Goal: Information Seeking & Learning: Understand process/instructions

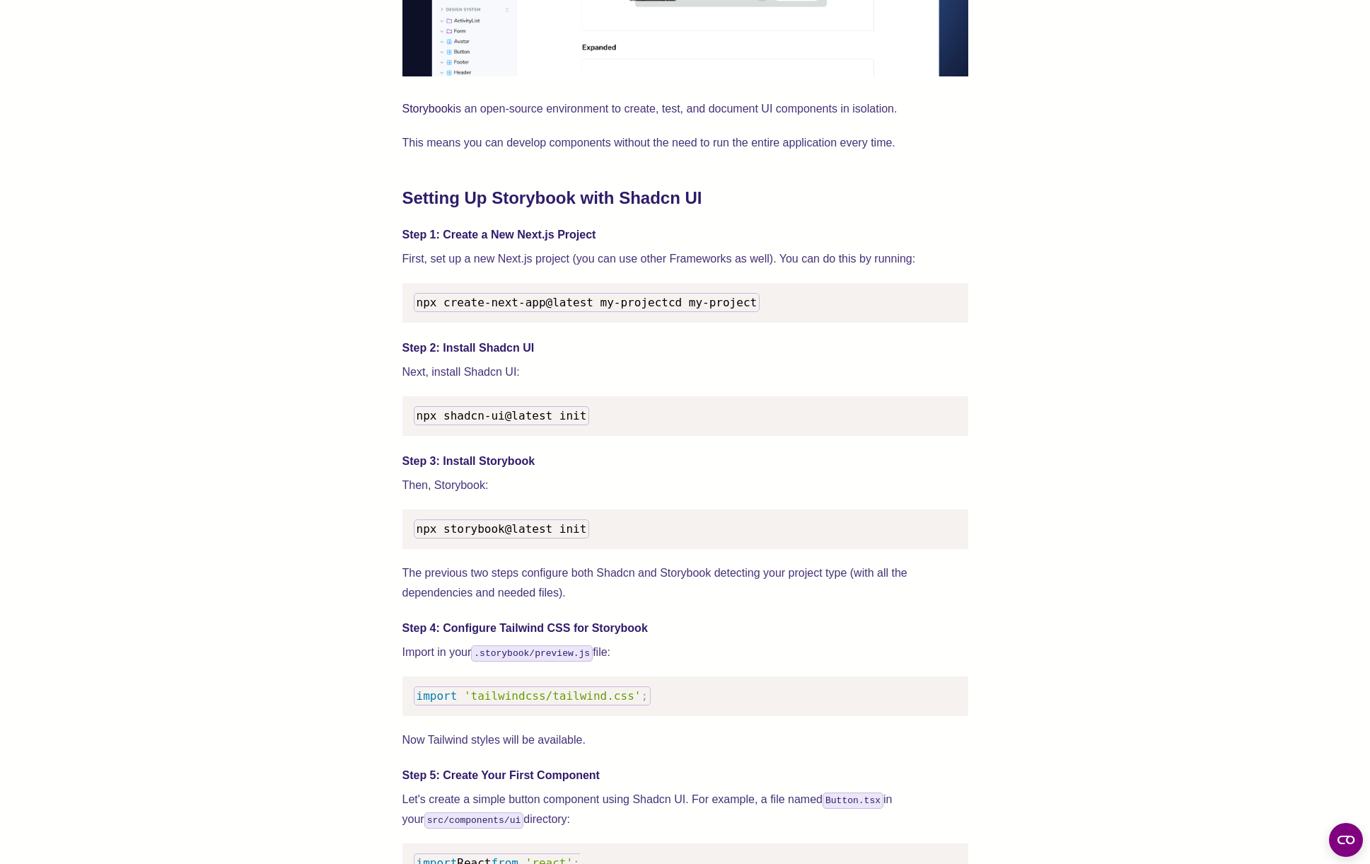
scroll to position [1402, 0]
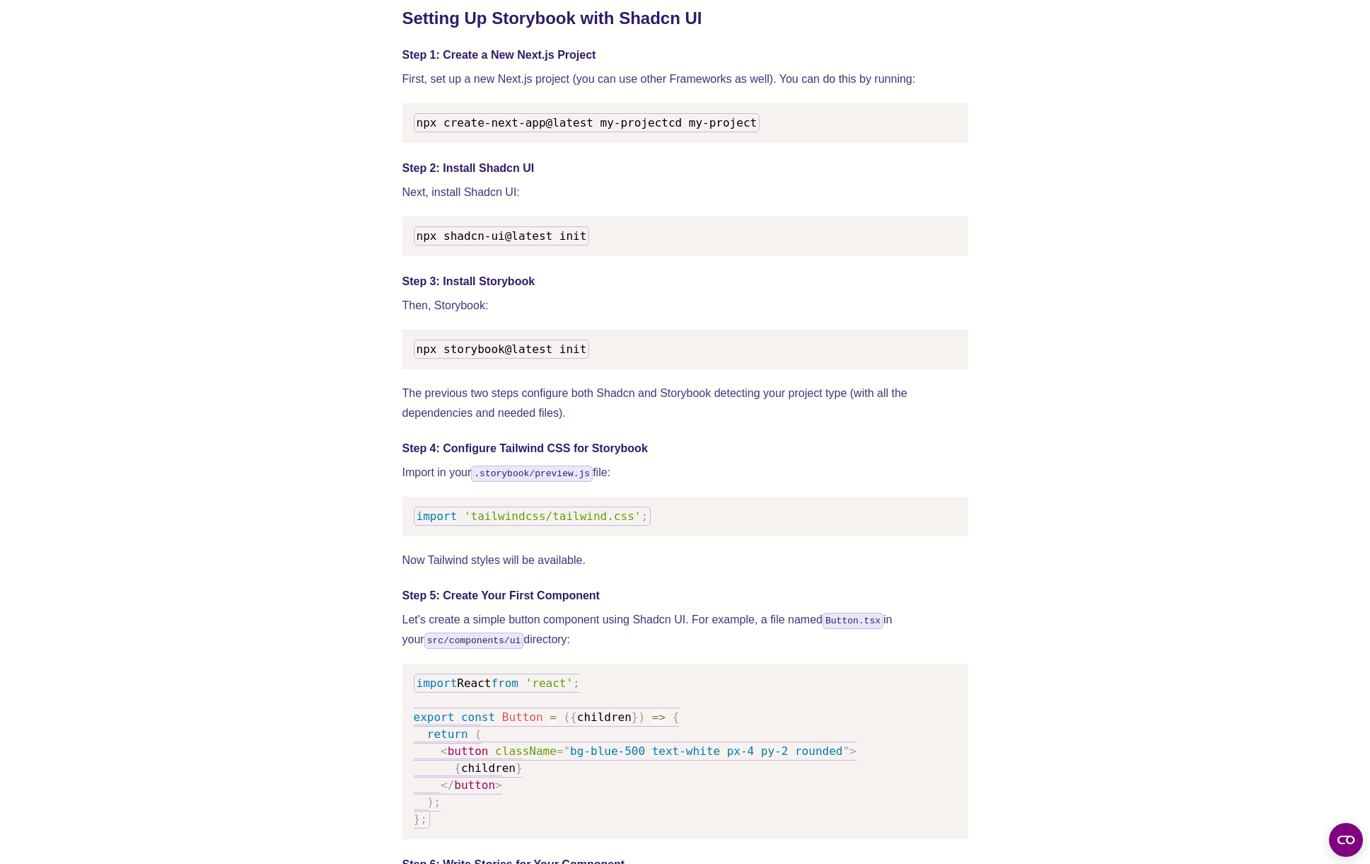
click at [465, 356] on span "npx storybook@latest init" at bounding box center [502, 348] width 171 height 13
copy span "npx storybook@latest init"
click at [778, 369] on pre "npx storybook@latest init" at bounding box center [686, 350] width 566 height 40
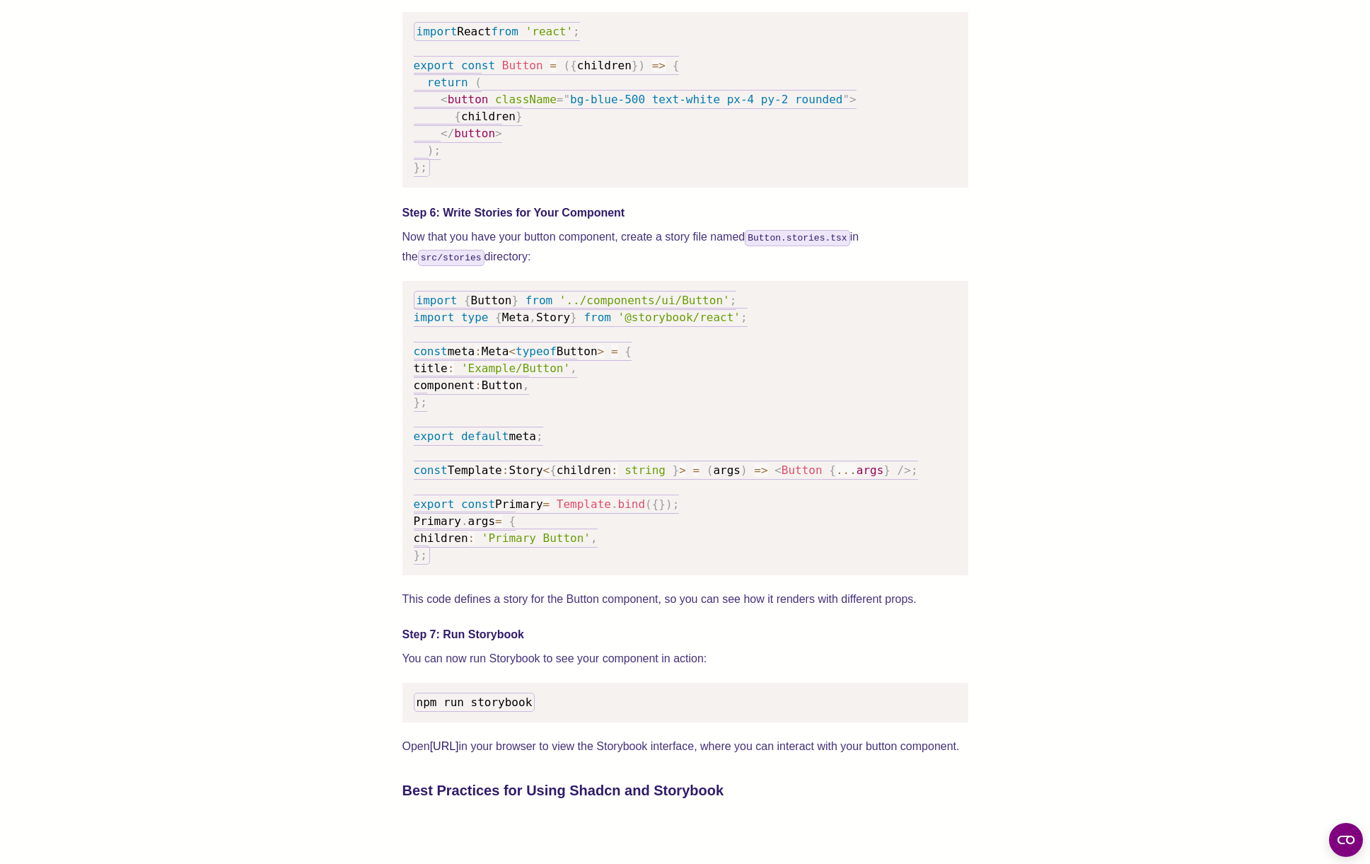
scroll to position [2055, 0]
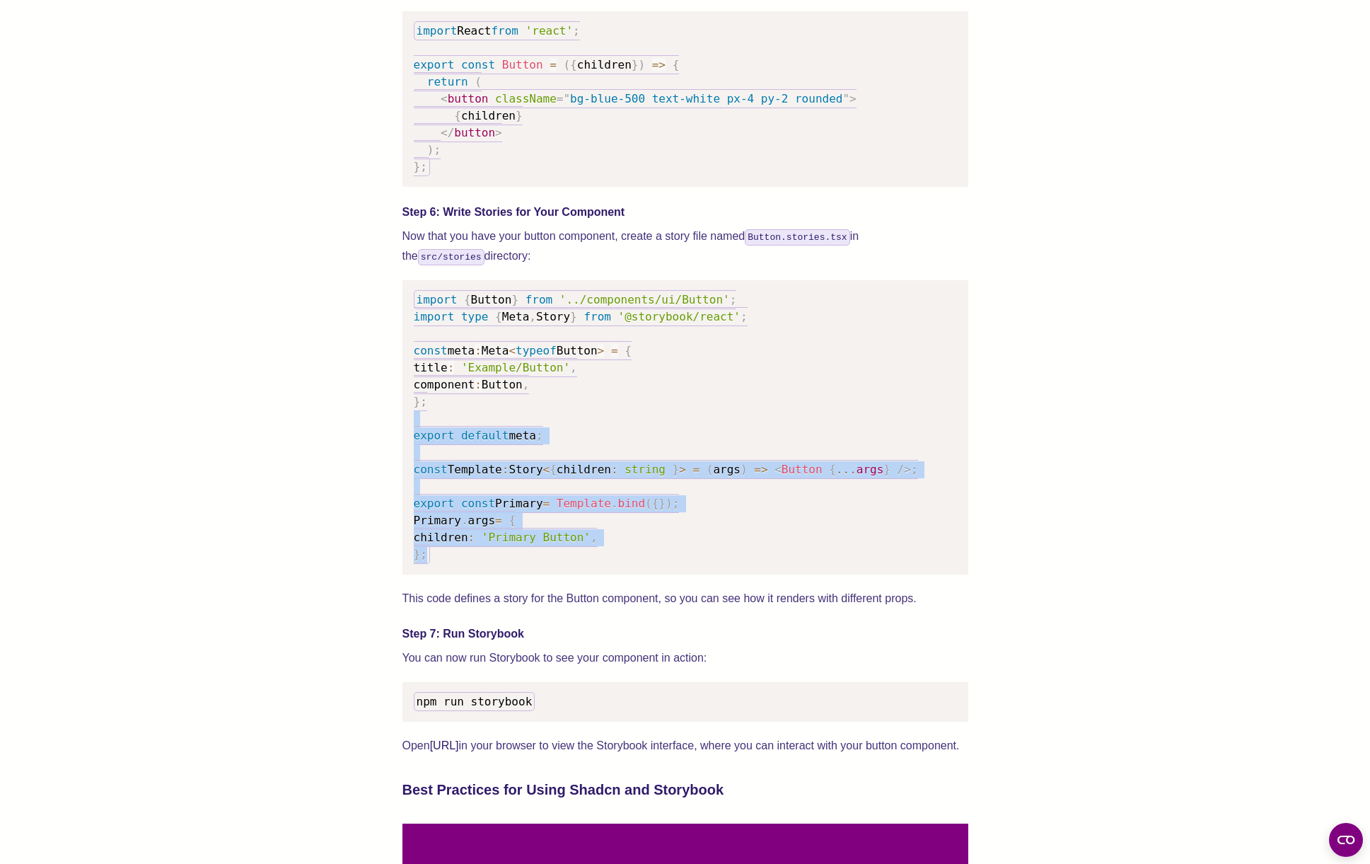
drag, startPoint x: 650, startPoint y: 438, endPoint x: 664, endPoint y: 573, distance: 135.9
click at [664, 573] on pre "import { Button } from '../components/ui/Button' ; import type { Meta , Story }…" at bounding box center [686, 427] width 566 height 294
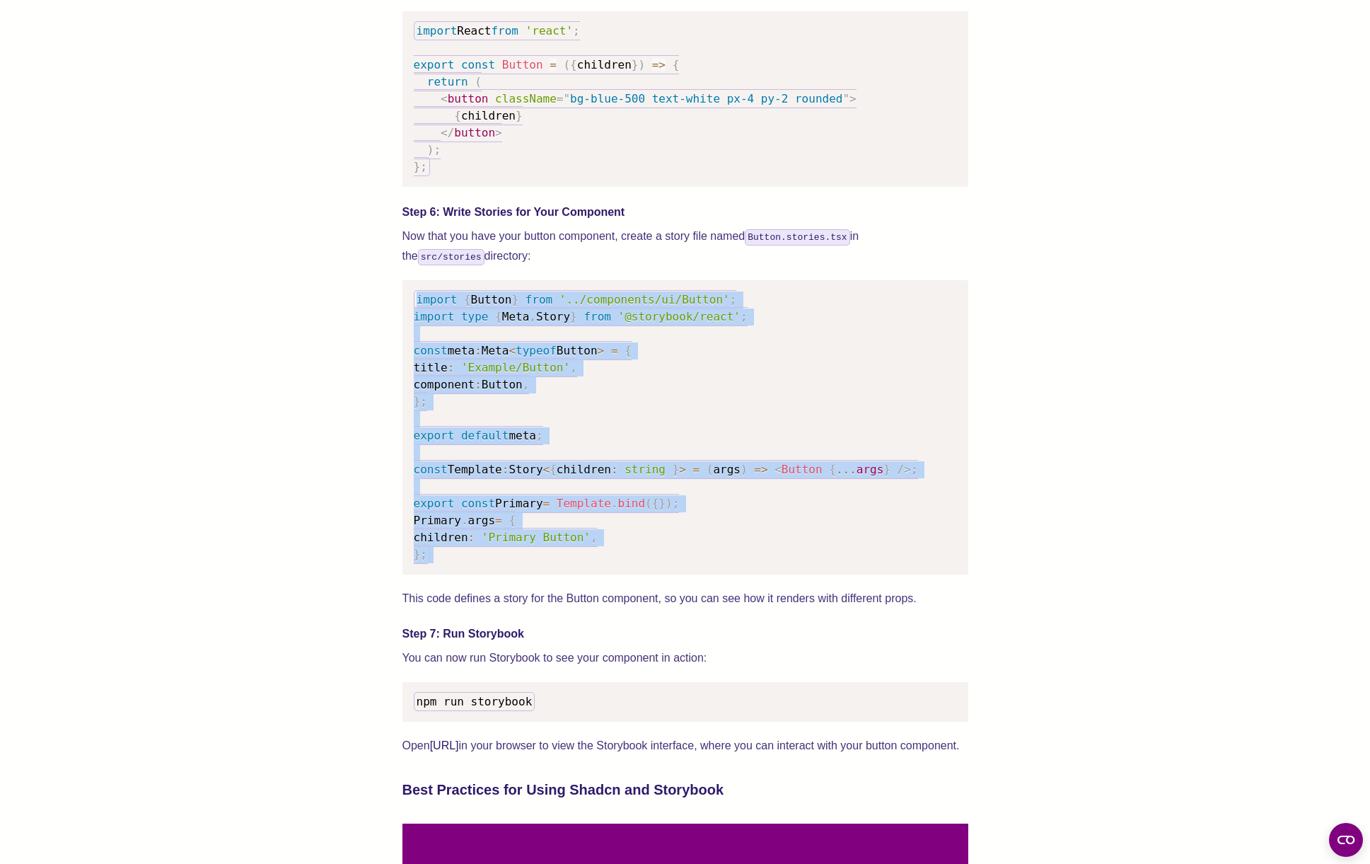
drag, startPoint x: 664, startPoint y: 573, endPoint x: 653, endPoint y: 301, distance: 271.9
click at [653, 301] on pre "import { Button } from '../components/ui/Button' ; import type { Meta , Story }…" at bounding box center [686, 427] width 566 height 294
drag, startPoint x: 644, startPoint y: 294, endPoint x: 690, endPoint y: 570, distance: 280.4
click at [690, 570] on div "We wrote this guide to show you how to set up both Shadcn UI and Storybook to c…" at bounding box center [686, 220] width 566 height 3407
click at [690, 570] on pre "import { Button } from '../components/ui/Button' ; import type { Meta , Story }…" at bounding box center [686, 427] width 566 height 294
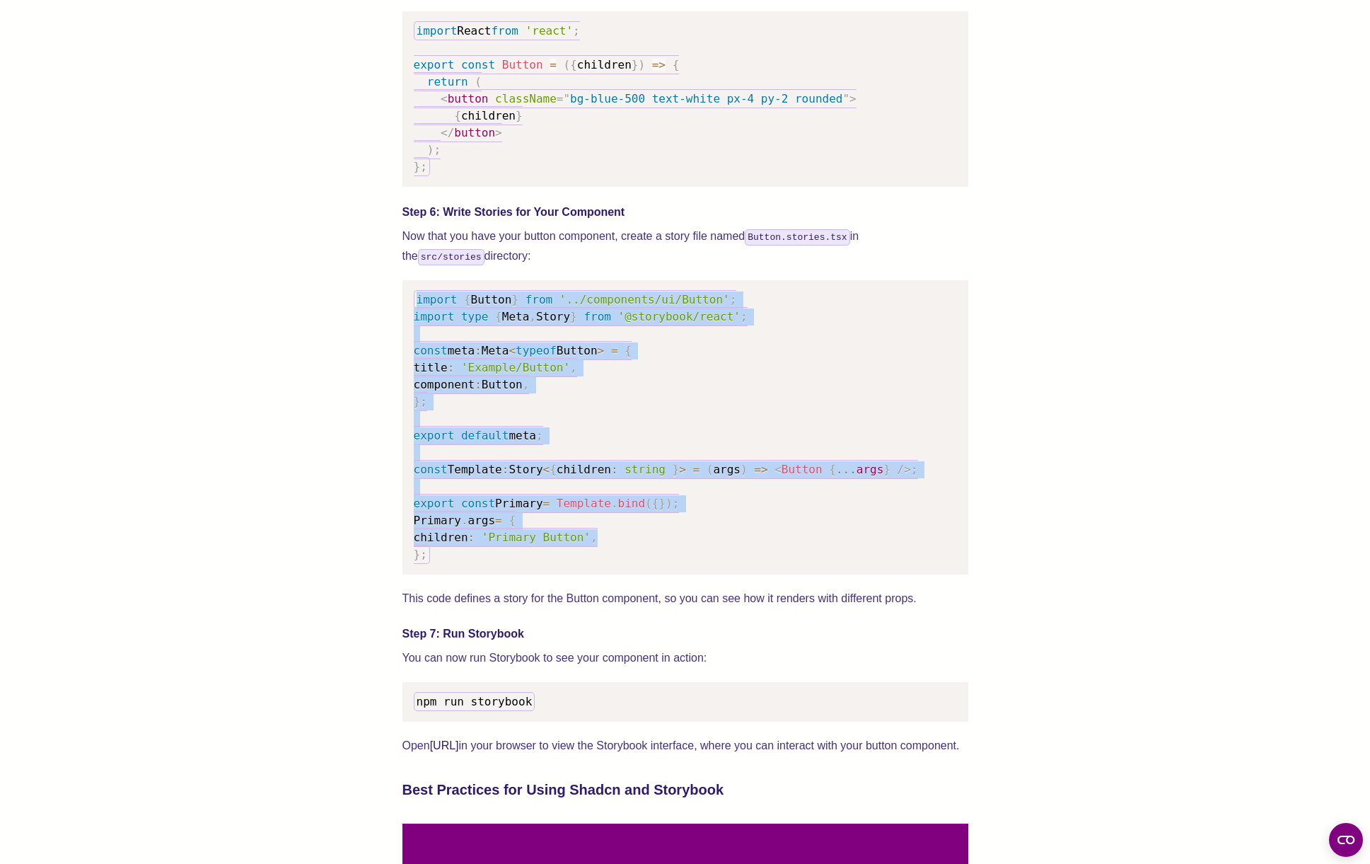
drag, startPoint x: 632, startPoint y: 289, endPoint x: 642, endPoint y: 546, distance: 257.0
click at [642, 546] on div "We wrote this guide to show you how to set up both Shadcn UI and Storybook to c…" at bounding box center [686, 220] width 566 height 3407
click at [642, 546] on pre "import { Button } from '../components/ui/Button' ; import type { Meta , Story }…" at bounding box center [686, 427] width 566 height 294
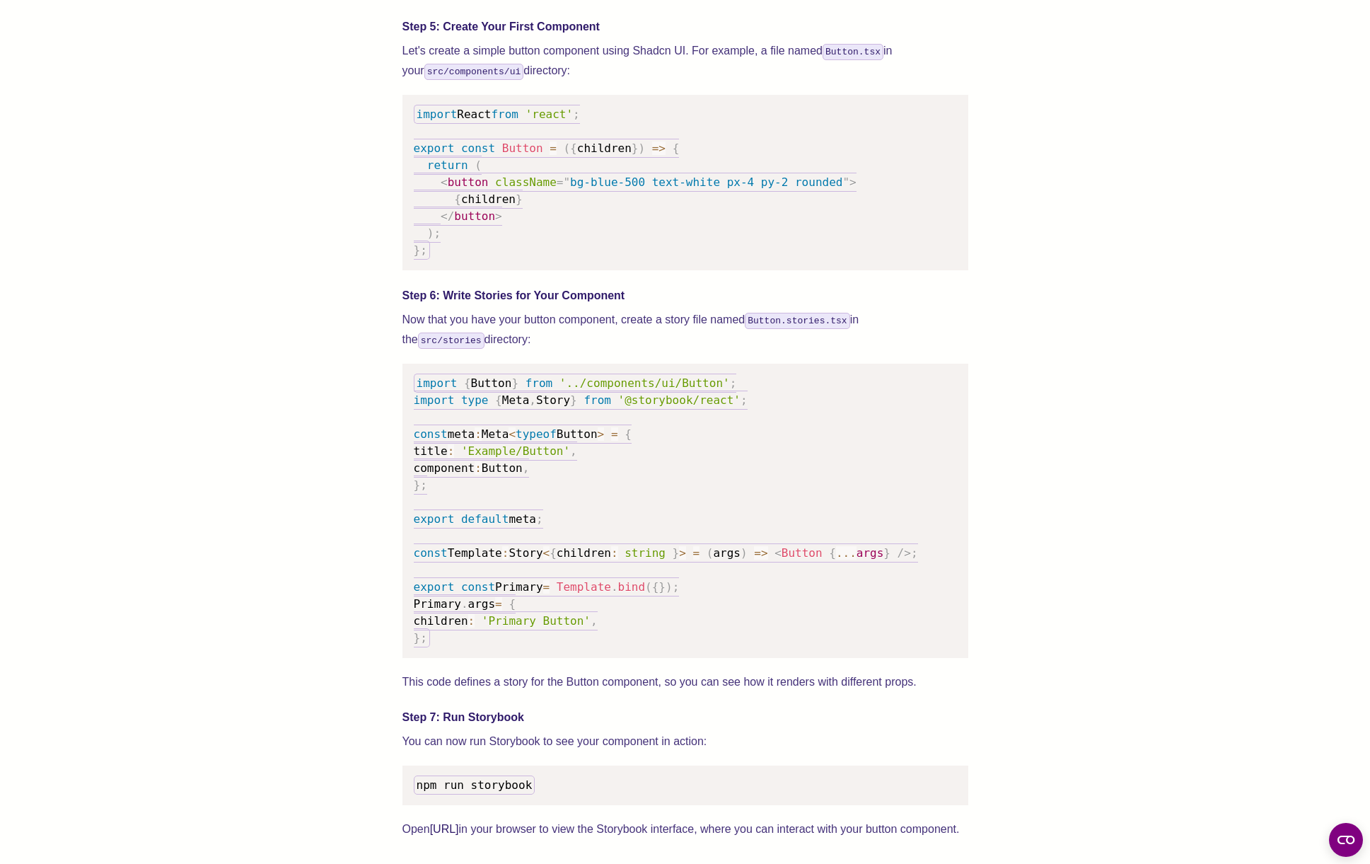
scroll to position [1611, 0]
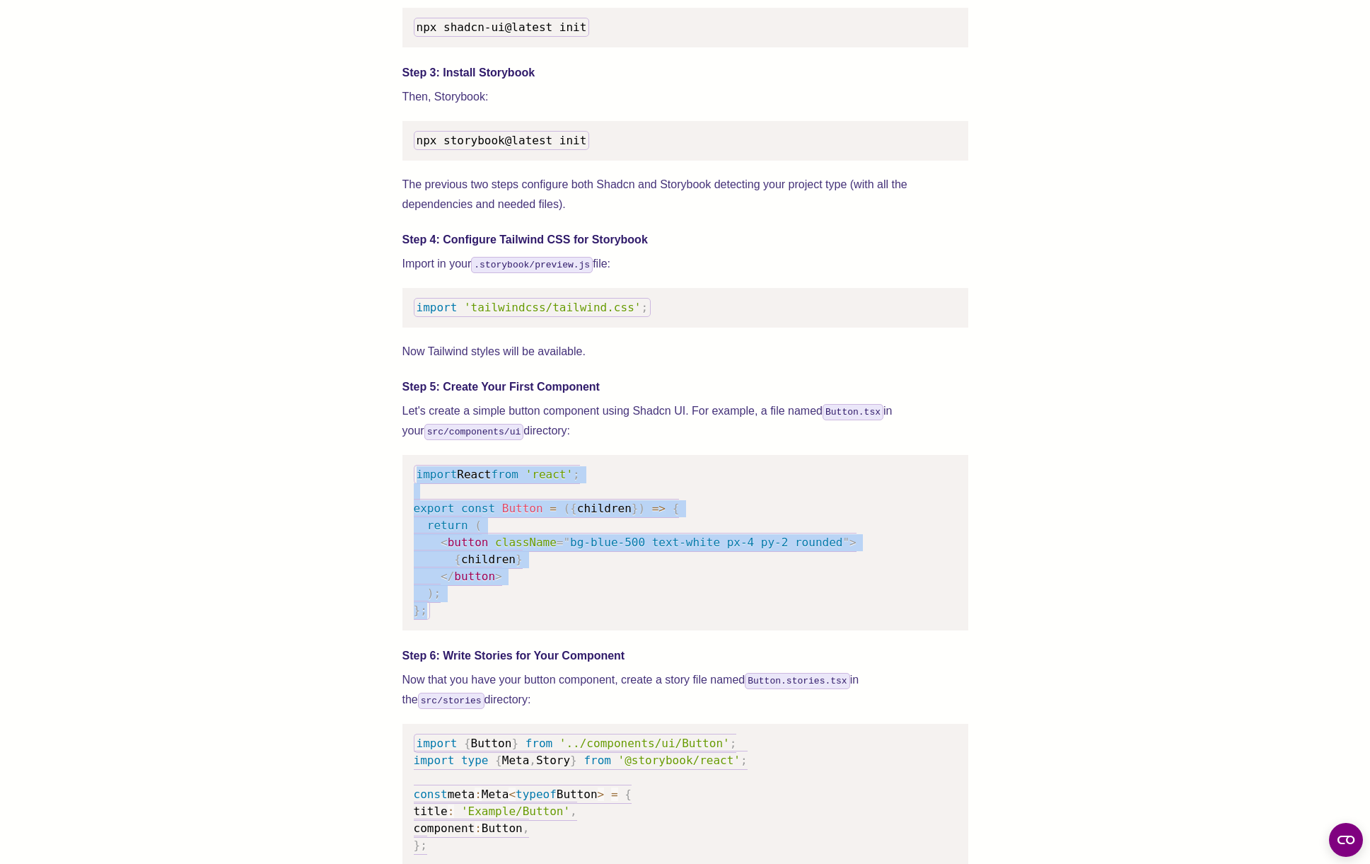
drag, startPoint x: 636, startPoint y: 473, endPoint x: 627, endPoint y: 645, distance: 171.5
click at [627, 630] on pre "import React from 'react' ; export const Button = ( { children } ) => { return …" at bounding box center [686, 542] width 566 height 175
click at [615, 625] on pre "import React from 'react' ; export const Button = ( { children } ) => { return …" at bounding box center [686, 542] width 566 height 175
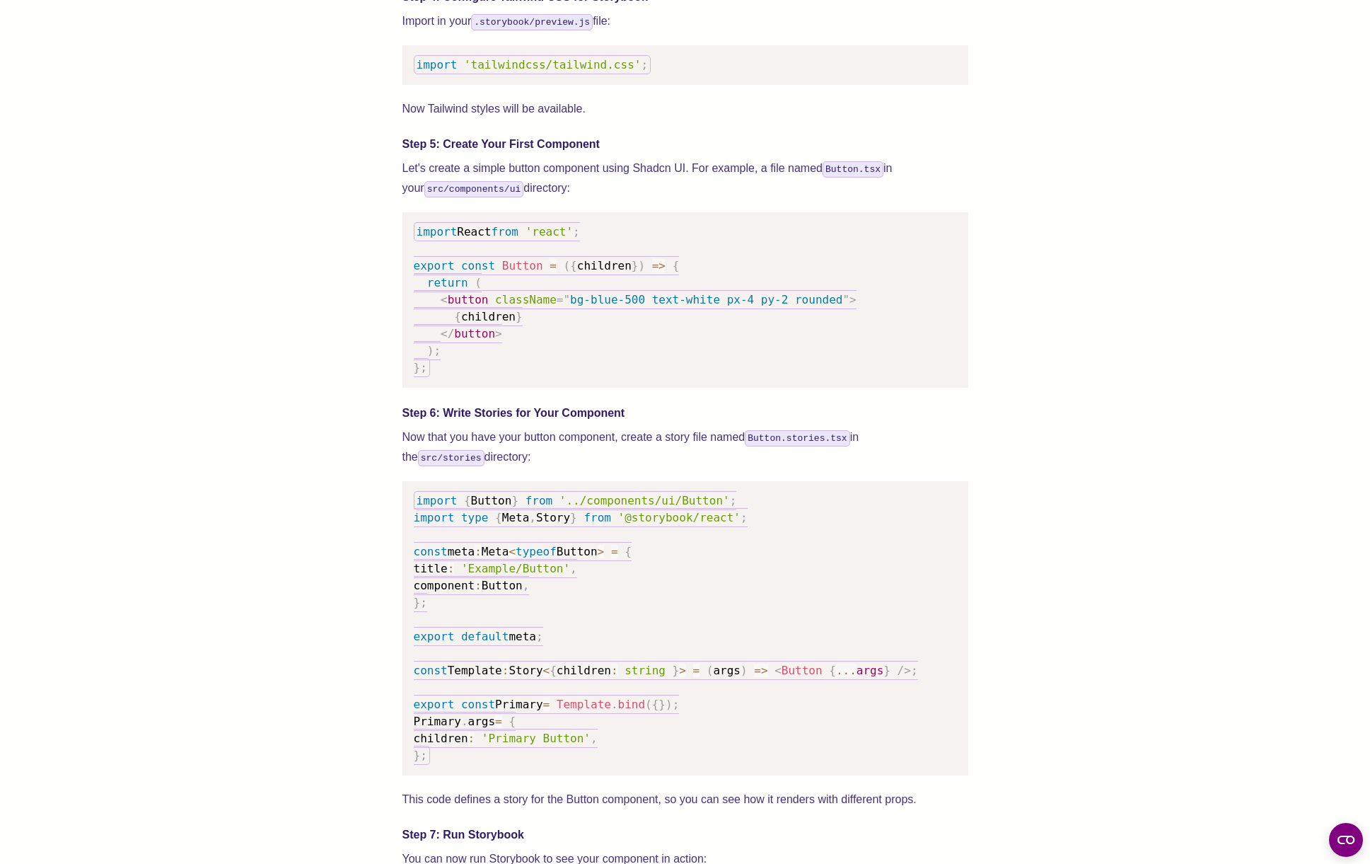
scroll to position [2123, 0]
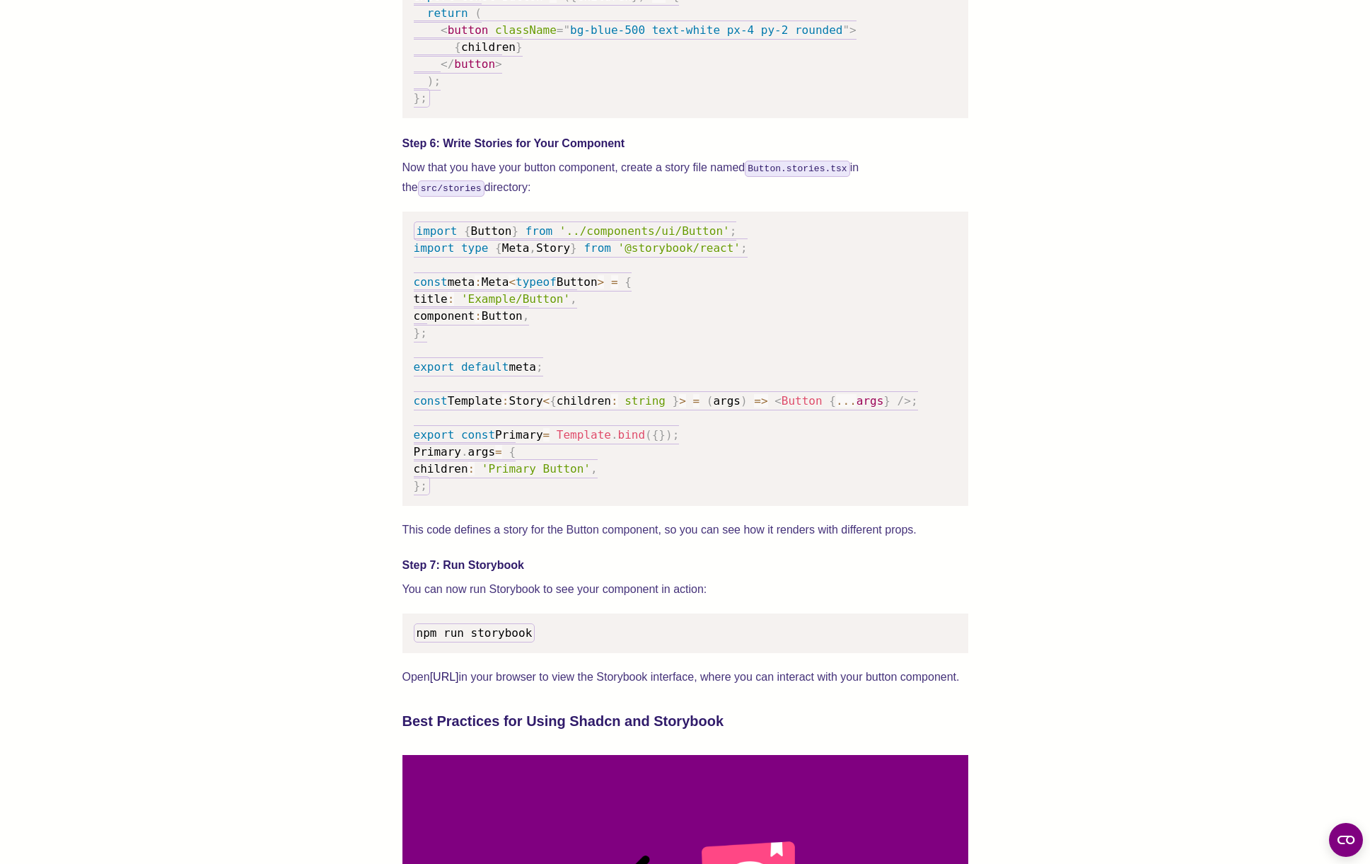
drag, startPoint x: 585, startPoint y: 202, endPoint x: 581, endPoint y: 529, distance: 326.9
click at [581, 529] on div "We wrote this guide to show you how to set up both Shadcn UI and Storybook to c…" at bounding box center [686, 151] width 566 height 3407
click at [572, 502] on pre "import { Button } from '../components/ui/Button' ; import type { Meta , Story }…" at bounding box center [686, 359] width 566 height 294
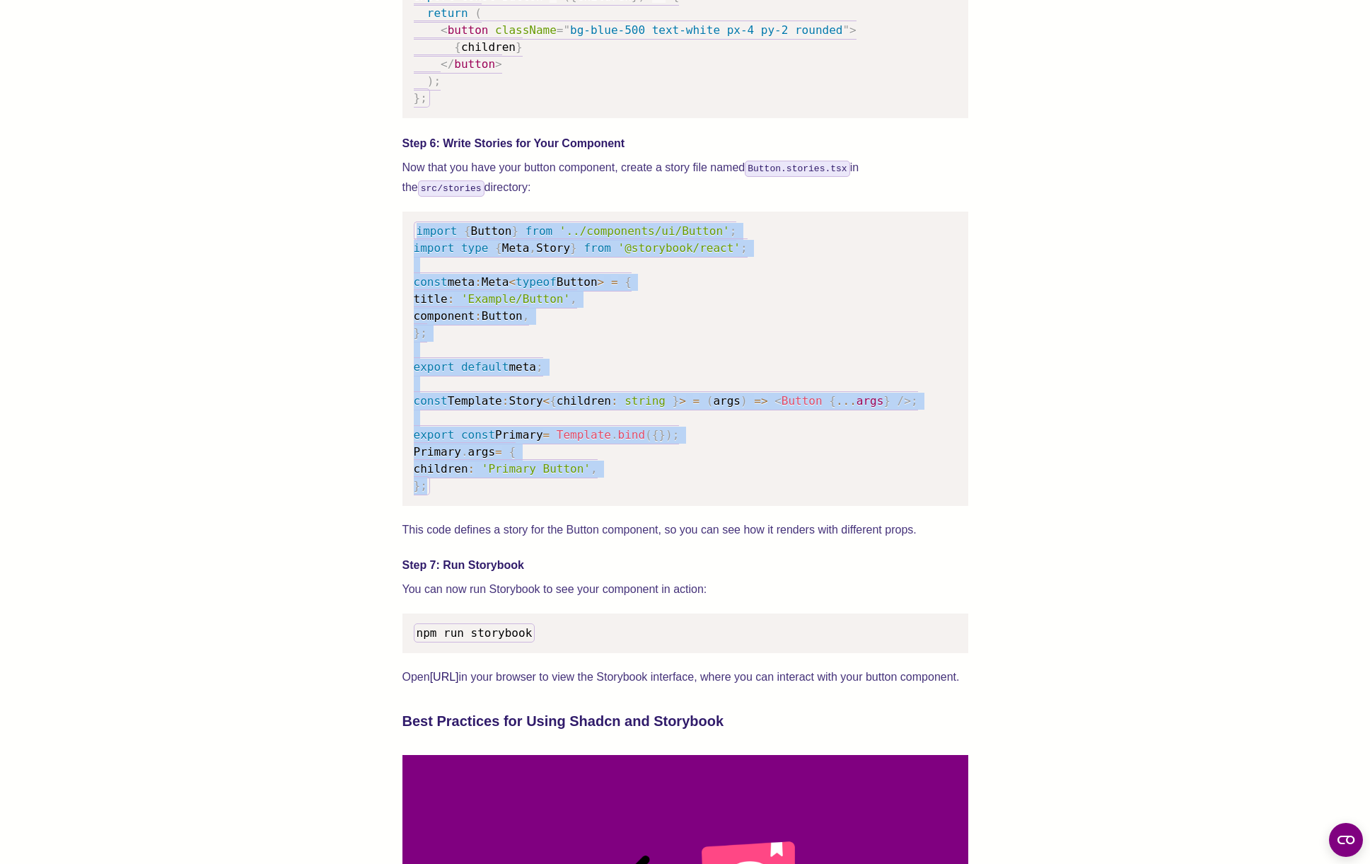
drag, startPoint x: 546, startPoint y: 507, endPoint x: 501, endPoint y: 221, distance: 288.7
click at [501, 221] on div "We wrote this guide to show you how to set up both Shadcn UI and Storybook to c…" at bounding box center [686, 151] width 566 height 3407
drag, startPoint x: 501, startPoint y: 221, endPoint x: 545, endPoint y: 504, distance: 285.8
click at [545, 504] on div "We wrote this guide to show you how to set up both Shadcn UI and Storybook to c…" at bounding box center [686, 151] width 566 height 3407
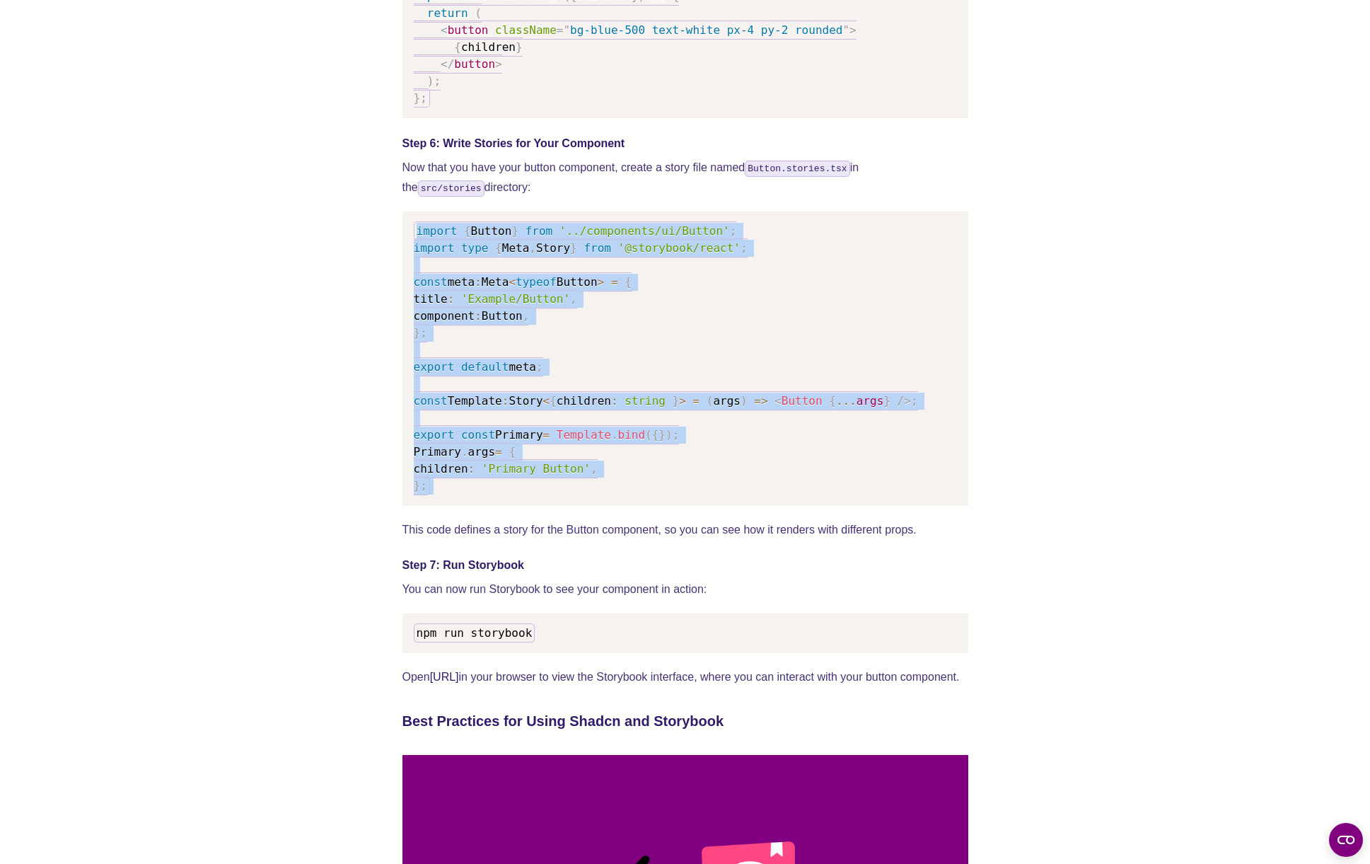
click at [546, 506] on pre "import { Button } from '../components/ui/Button' ; import type { Meta , Story }…" at bounding box center [686, 359] width 566 height 294
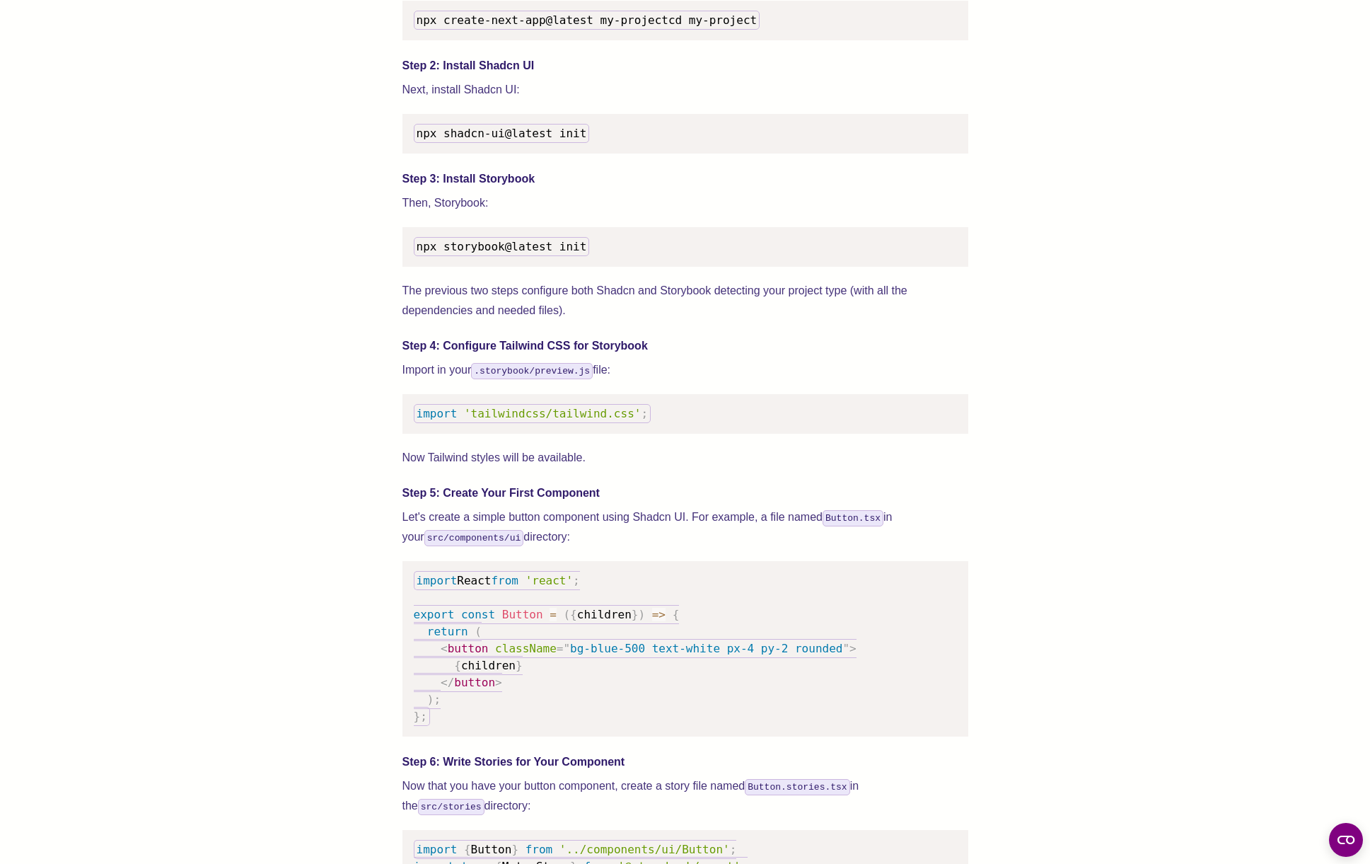
scroll to position [1462, 0]
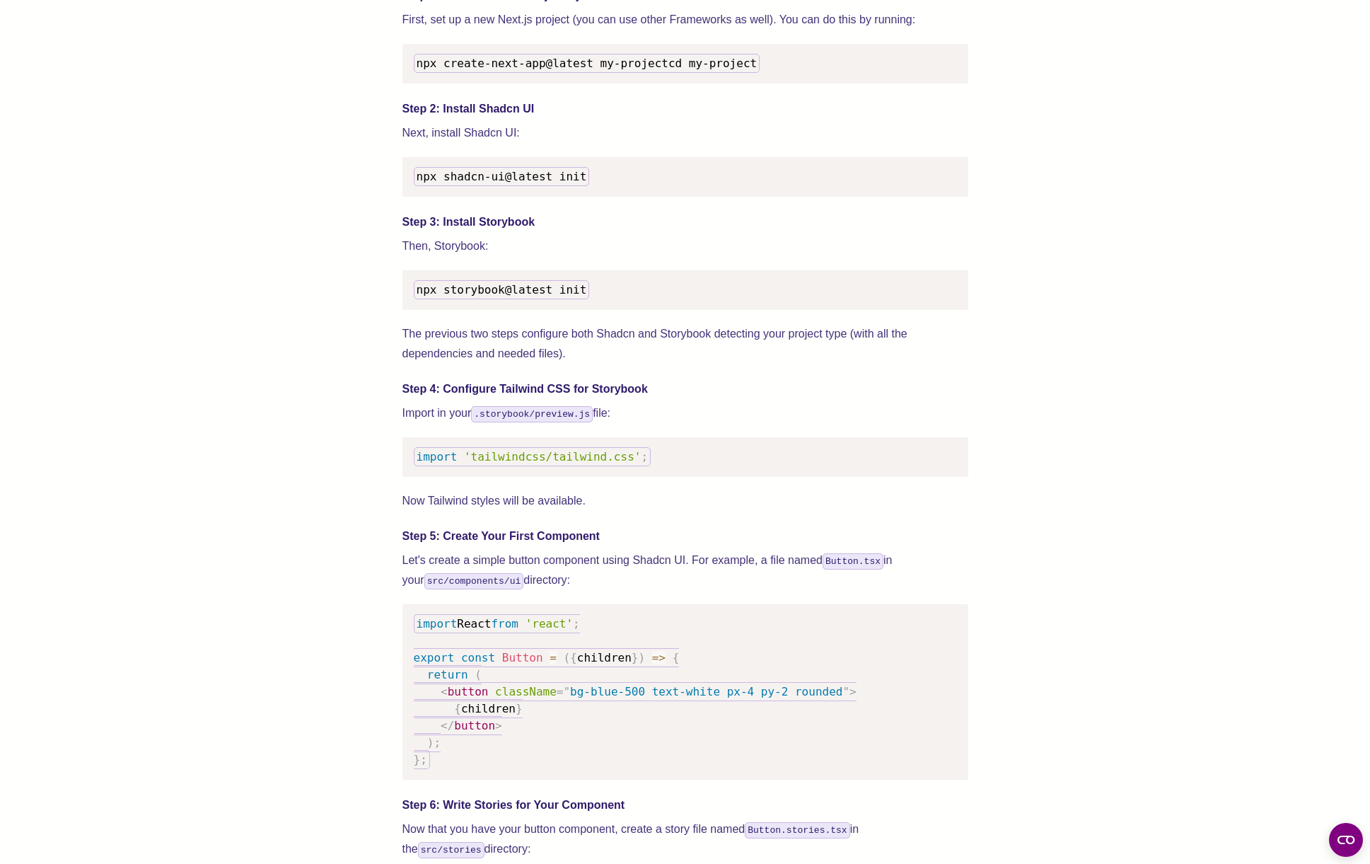
click at [472, 296] on span "npx storybook@latest init" at bounding box center [502, 289] width 171 height 13
copy span "npx storybook@latest init"
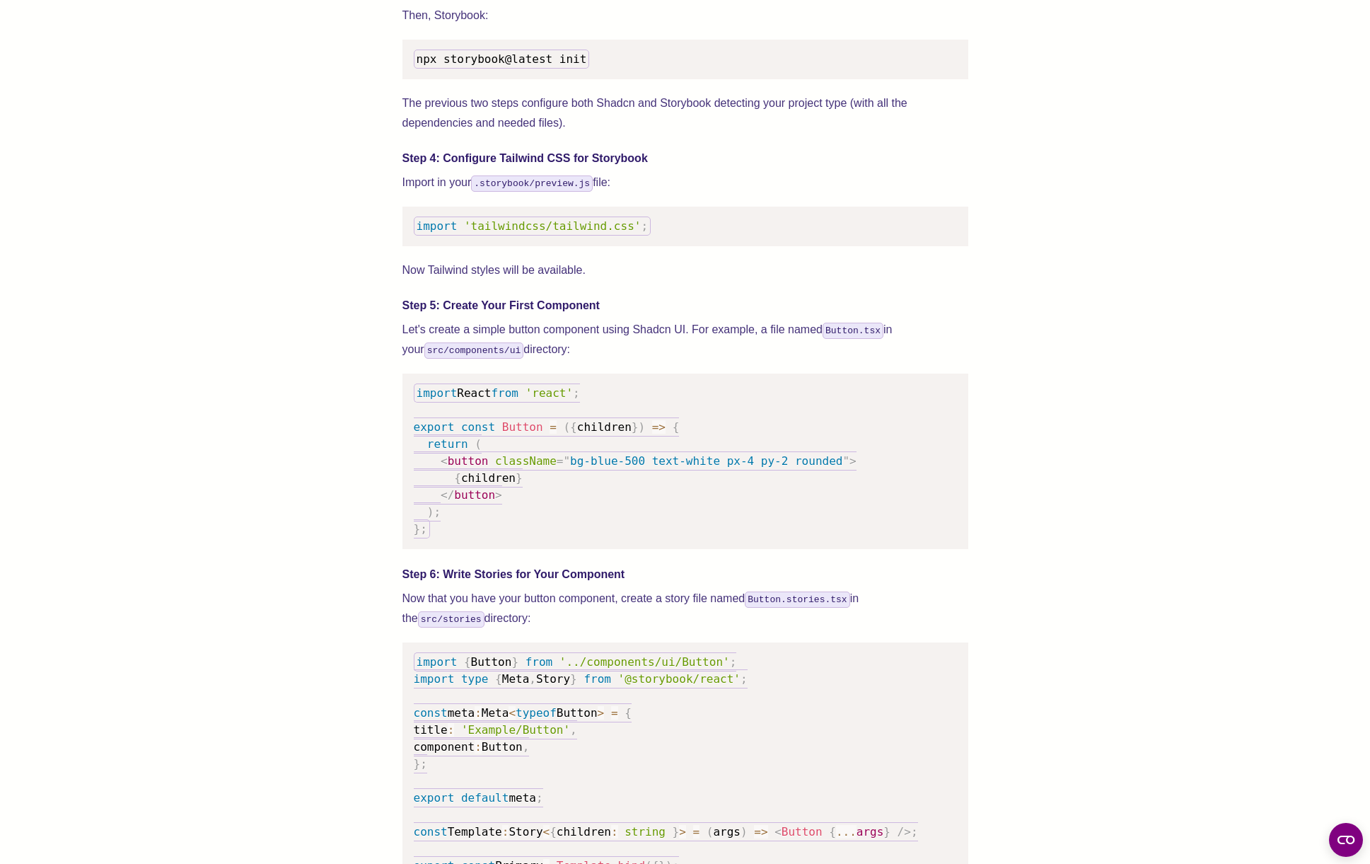
click at [493, 233] on span "'tailwindcss/tailwind.css'" at bounding box center [552, 225] width 177 height 13
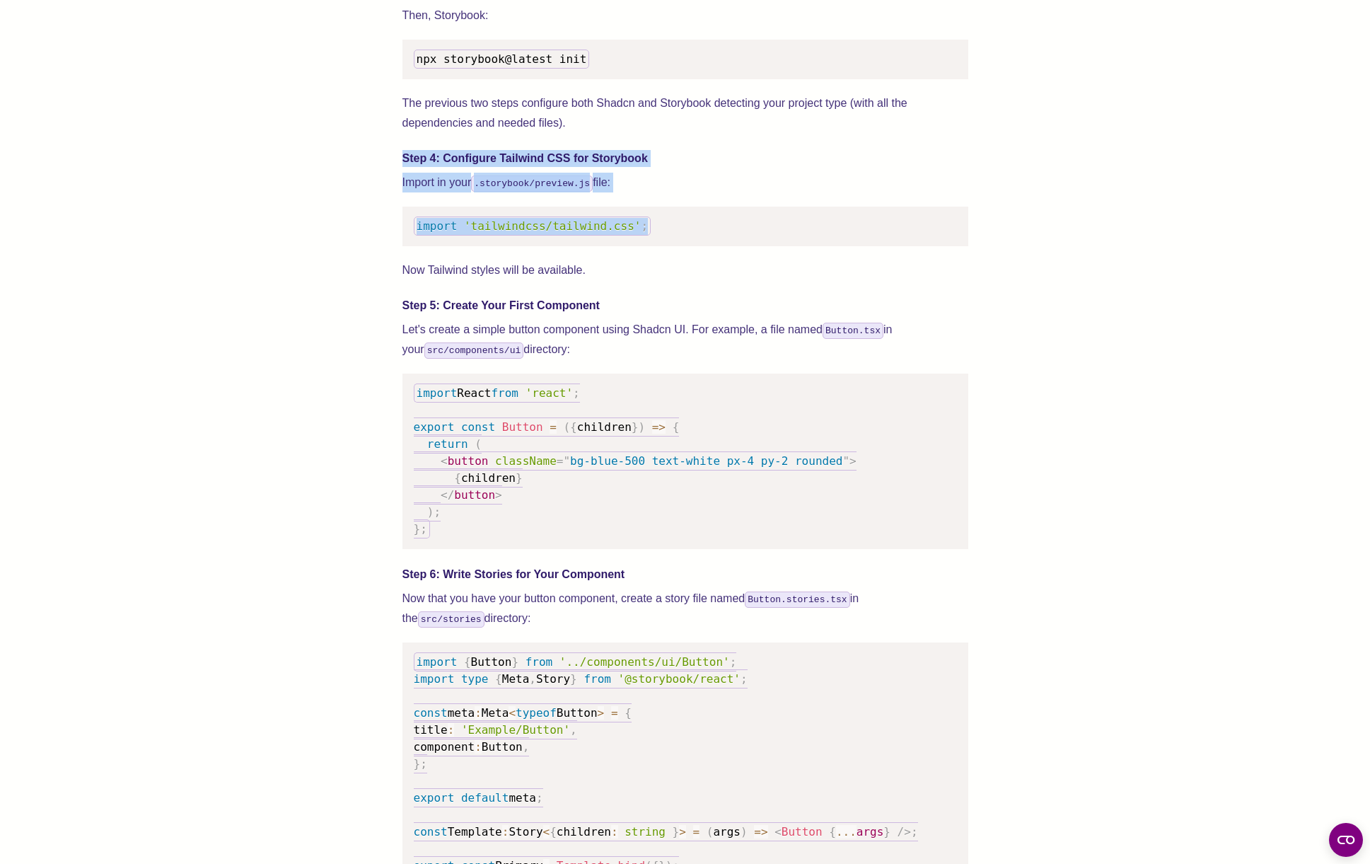
drag, startPoint x: 388, startPoint y: 168, endPoint x: 712, endPoint y: 256, distance: 335.2
click at [712, 256] on div "We wrote this guide to show you how to set up both Shadcn UI and Storybook to c…" at bounding box center [685, 625] width 1257 height 3577
copy div "Step 4: Configure Tailwind CSS for Storybook Import in your .storybook/preview.…"
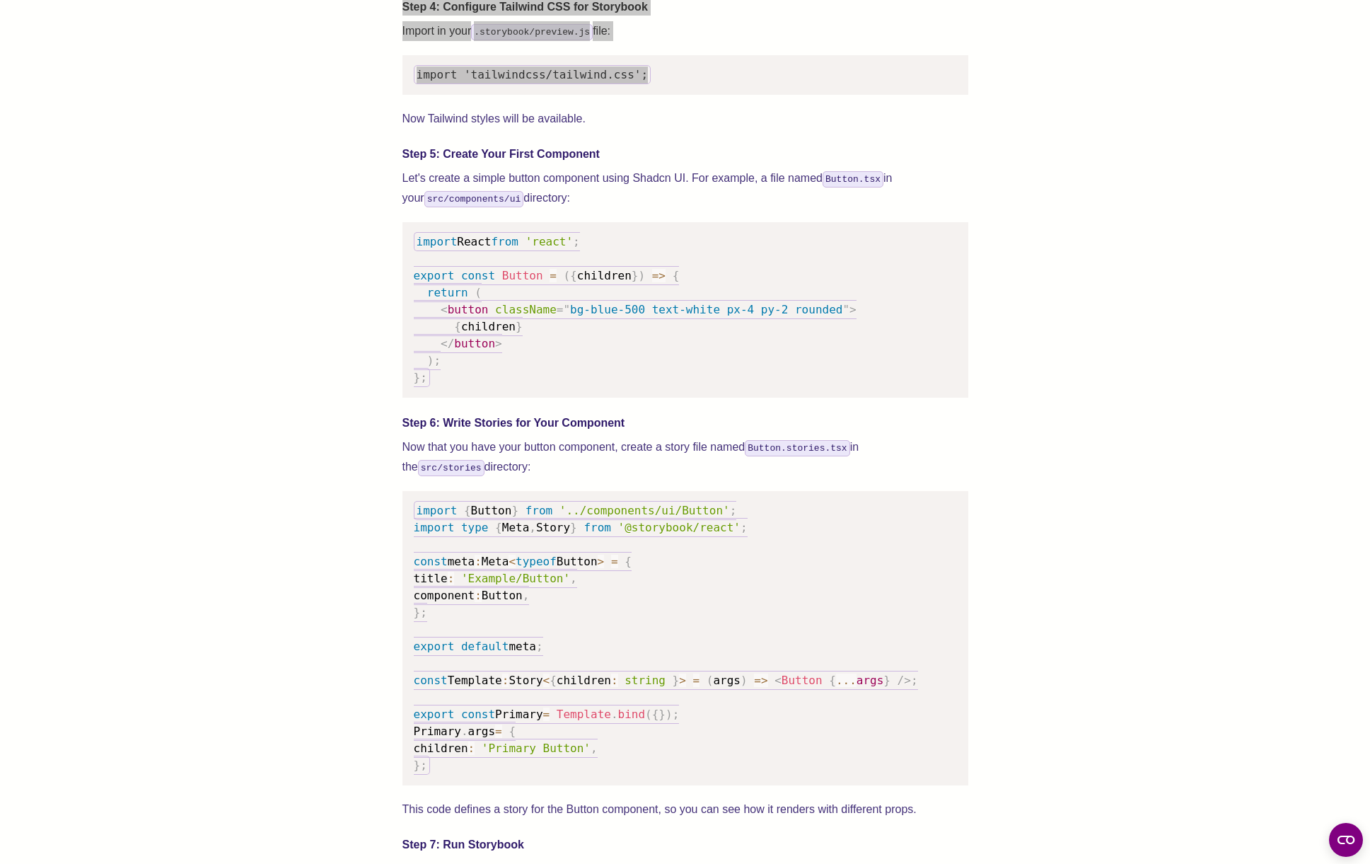
scroll to position [1898, 0]
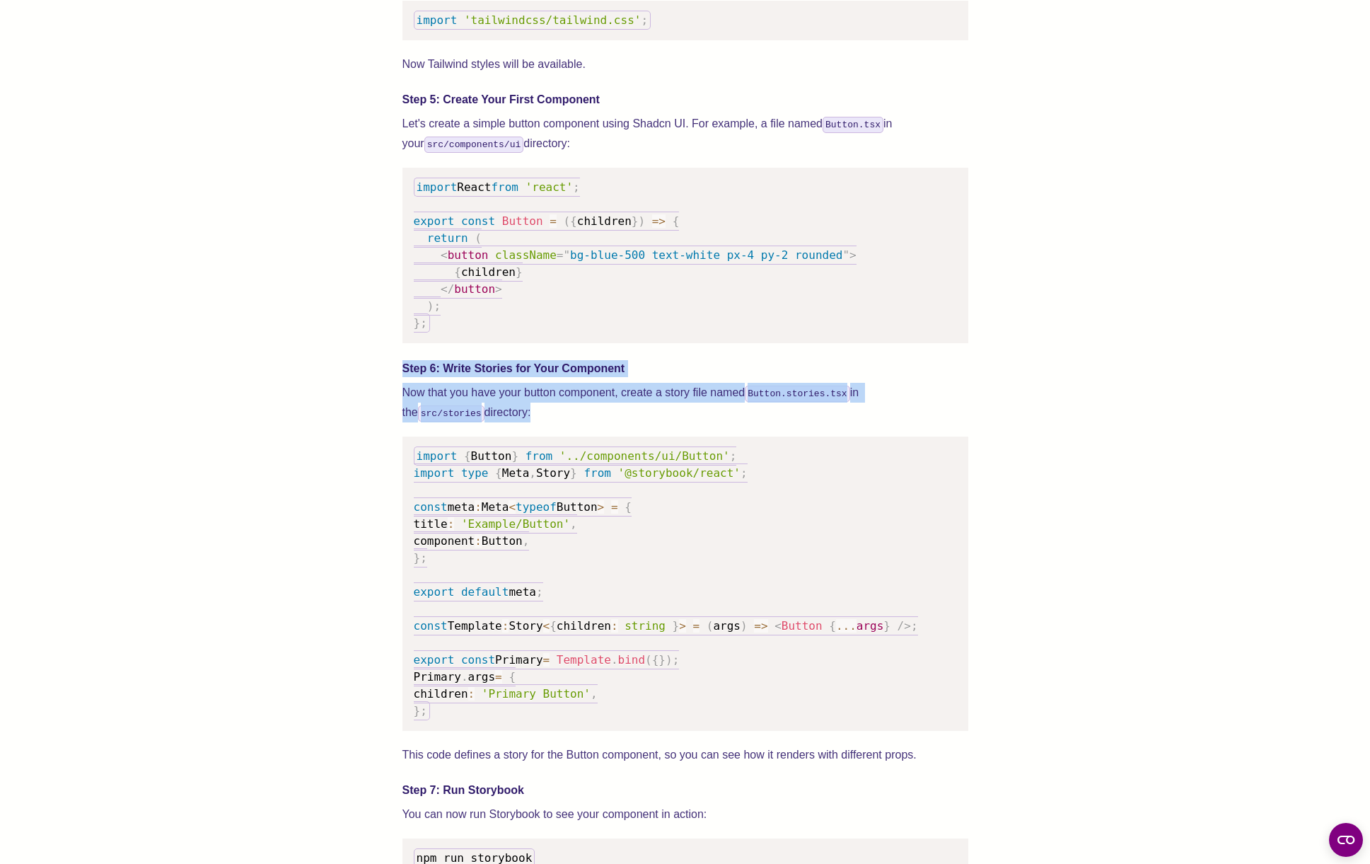
drag, startPoint x: 374, startPoint y: 375, endPoint x: 507, endPoint y: 445, distance: 150.9
click at [507, 445] on div "We wrote this guide to show you how to set up both Shadcn UI and Storybook to c…" at bounding box center [685, 419] width 1257 height 3577
click at [655, 453] on pre "import { Button } from '../components/ui/Button' ; import type { Meta , Story }…" at bounding box center [686, 584] width 566 height 294
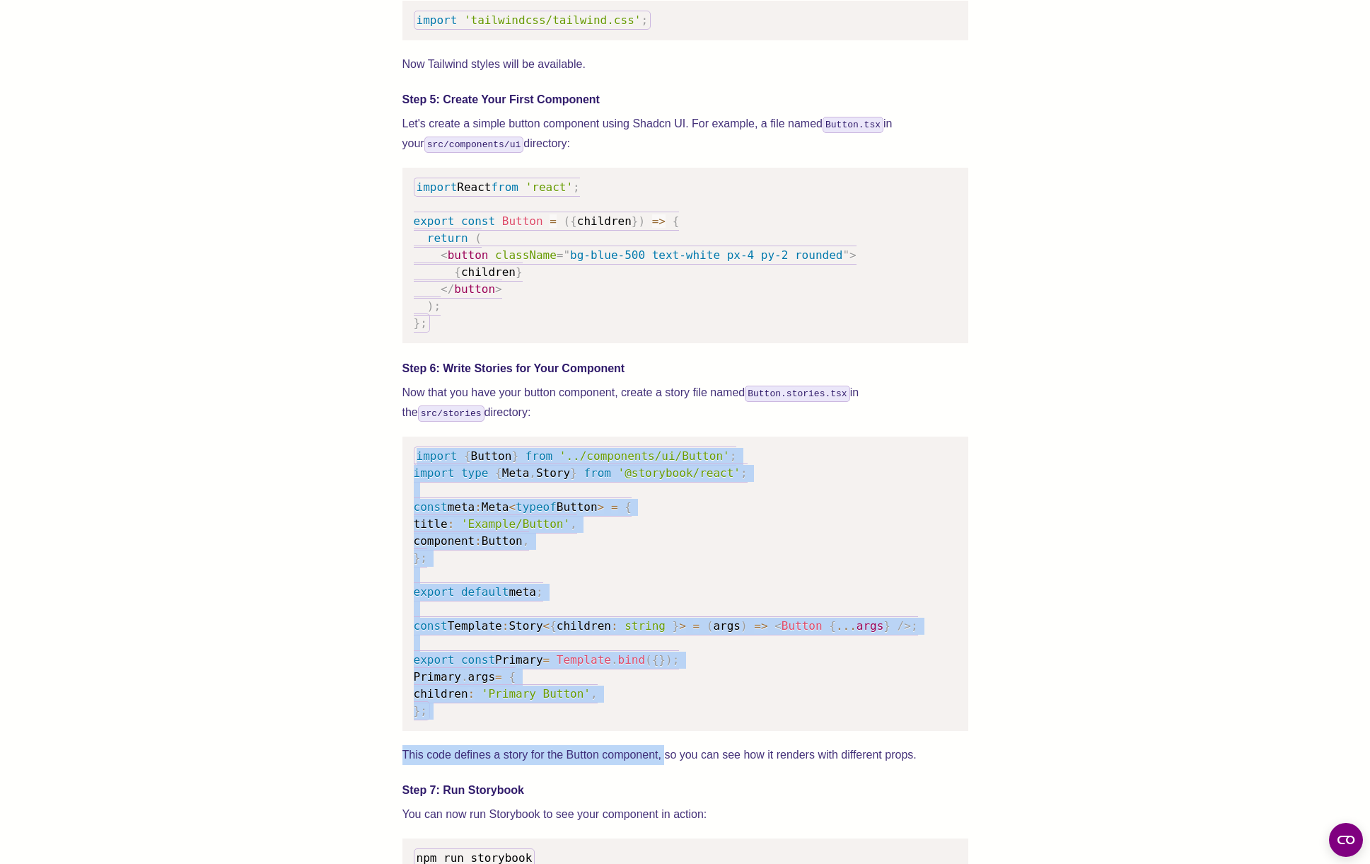
drag, startPoint x: 644, startPoint y: 450, endPoint x: 666, endPoint y: 763, distance: 314.2
click at [666, 763] on div "We wrote this guide to show you how to set up both Shadcn UI and Storybook to c…" at bounding box center [686, 376] width 566 height 3407
drag, startPoint x: 671, startPoint y: 744, endPoint x: 694, endPoint y: 539, distance: 206.5
click at [671, 731] on pre "import { Button } from '../components/ui/Button' ; import type { Meta , Story }…" at bounding box center [686, 584] width 566 height 294
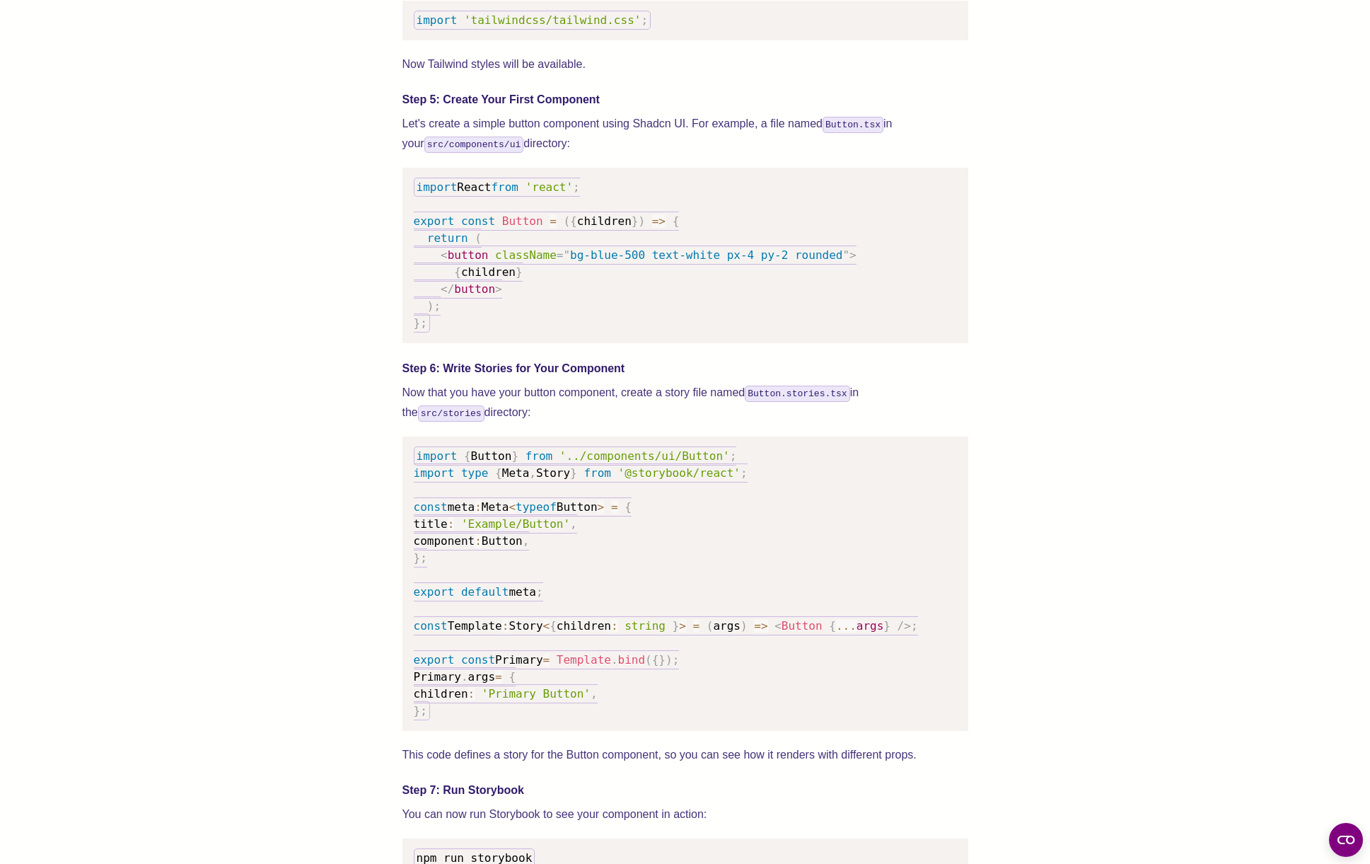
click at [669, 463] on span "'../components/ui/Button'" at bounding box center [645, 455] width 171 height 13
copy code "import { Button } from '../components/ui/Button' ;"
